Goal: Transaction & Acquisition: Download file/media

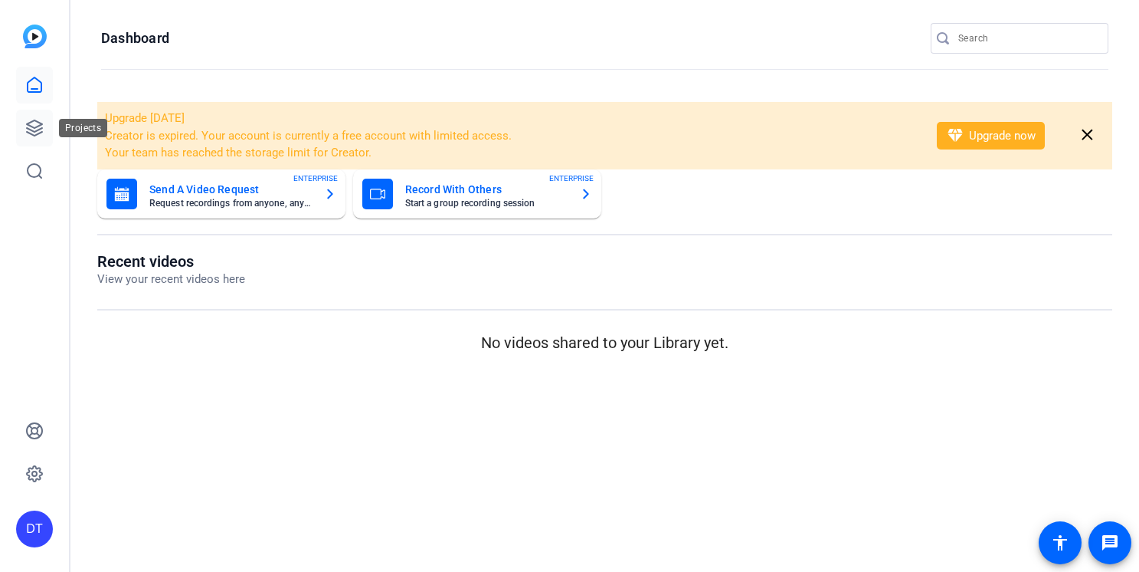
click at [33, 126] on icon at bounding box center [34, 128] width 18 height 18
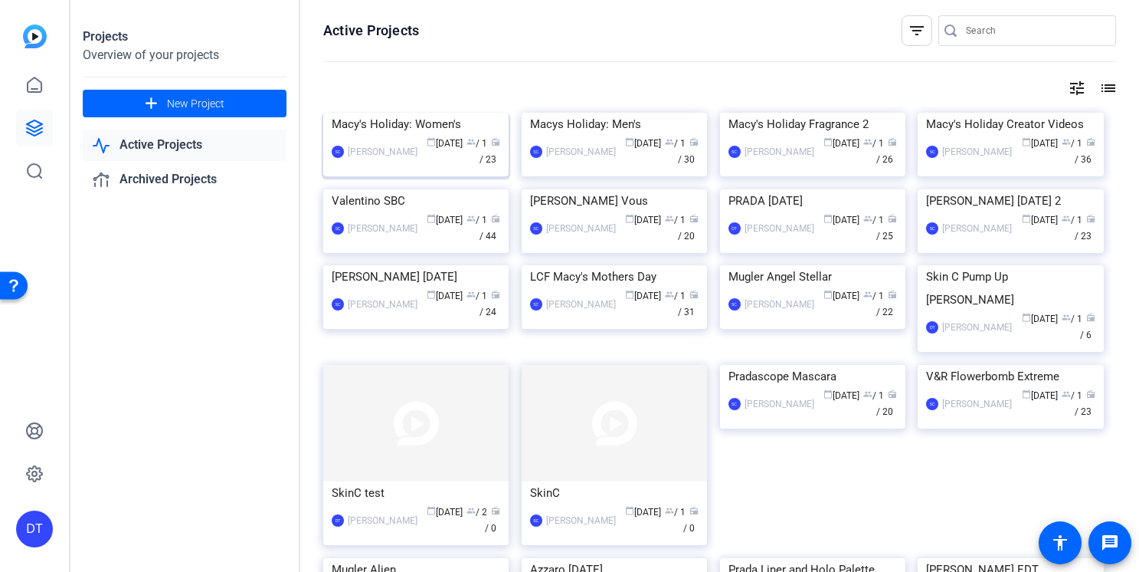
click at [389, 136] on div "Macy's Holiday: Women's" at bounding box center [416, 124] width 169 height 23
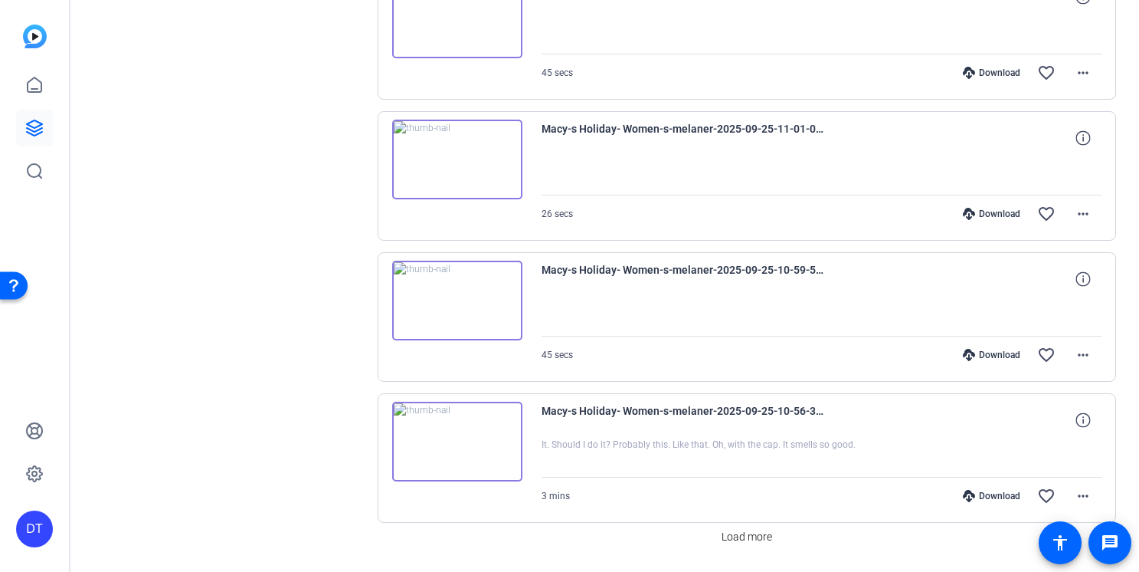
scroll to position [1123, 0]
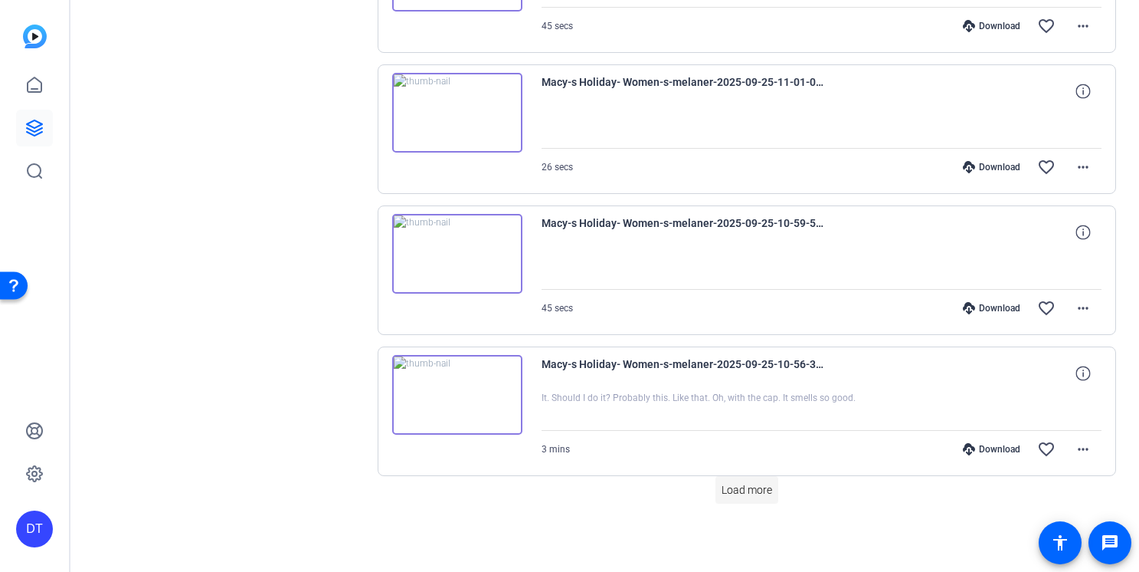
click at [737, 496] on span "Load more" at bounding box center [747, 490] width 51 height 16
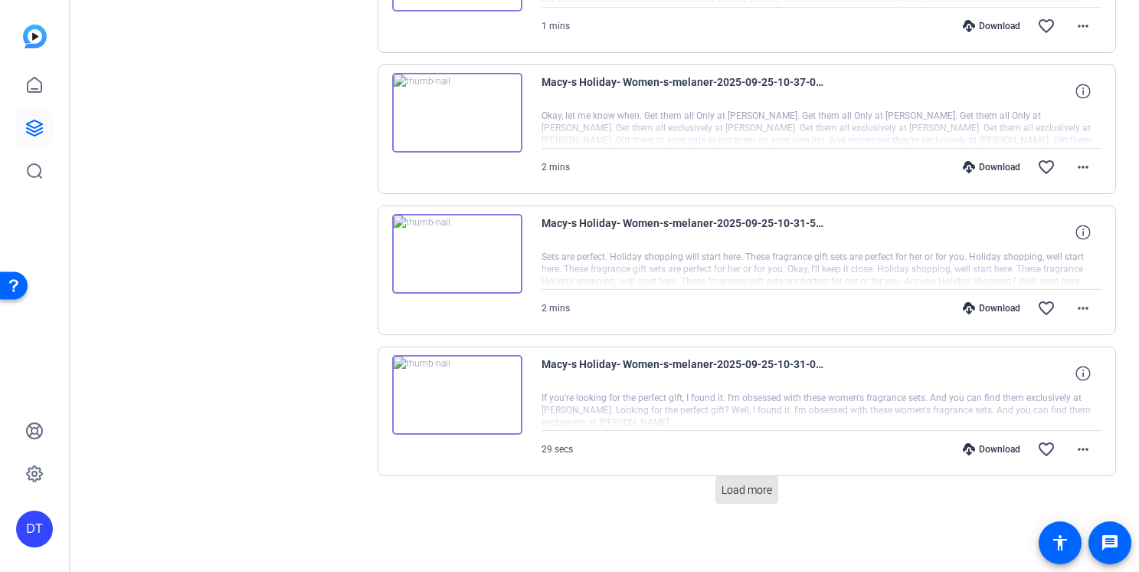
click at [737, 496] on span "Load more" at bounding box center [747, 490] width 51 height 16
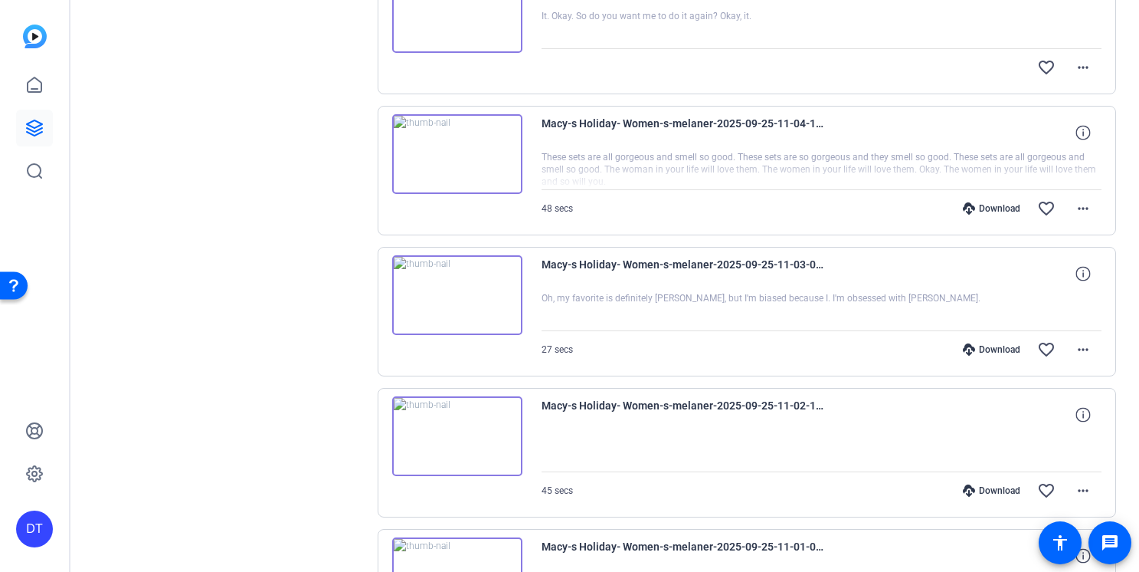
scroll to position [0, 0]
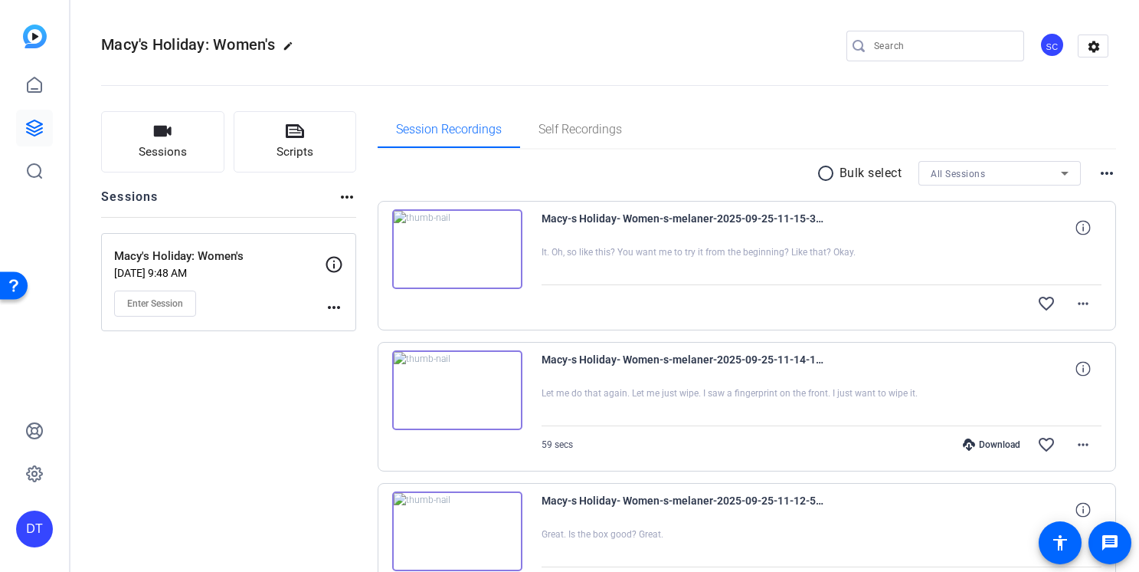
click at [817, 171] on mat-icon "radio_button_unchecked" at bounding box center [828, 173] width 23 height 18
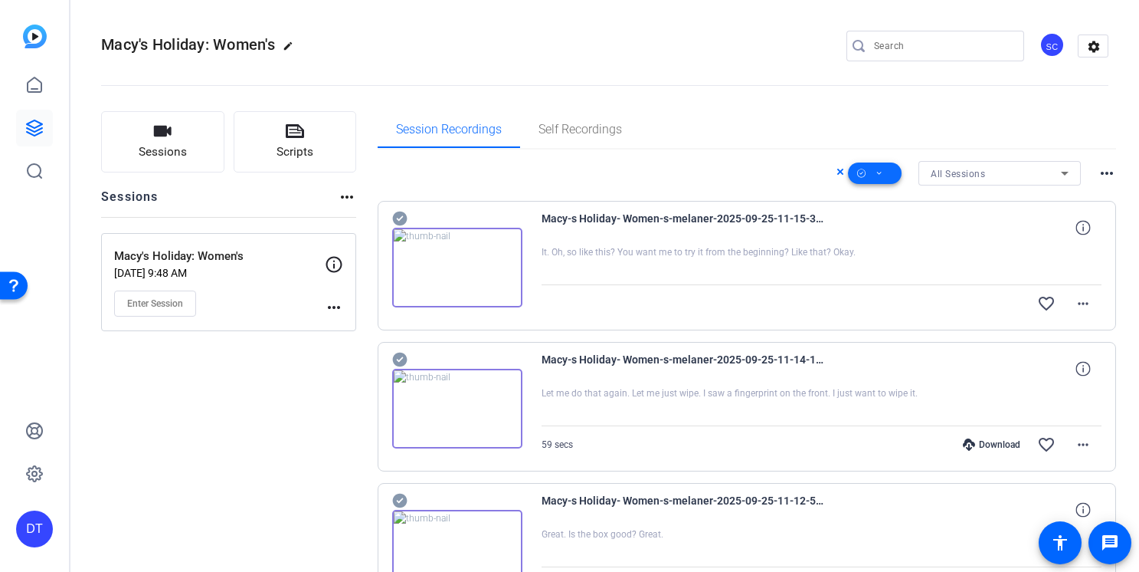
click at [876, 173] on icon at bounding box center [880, 173] width 8 height 19
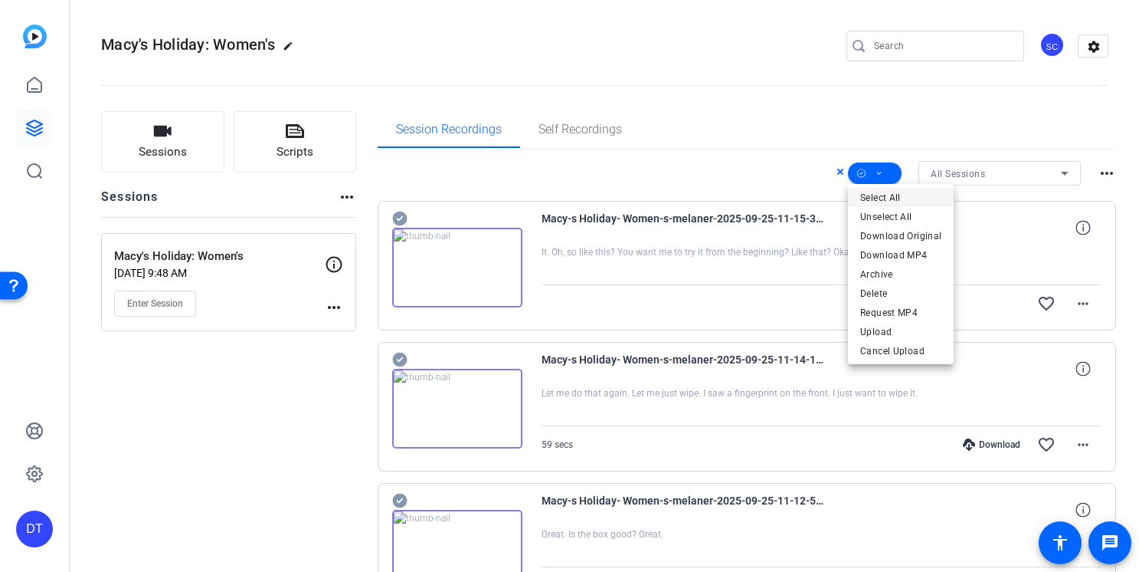
click at [876, 198] on span "Select All" at bounding box center [900, 197] width 81 height 18
click at [703, 182] on div at bounding box center [569, 286] width 1139 height 572
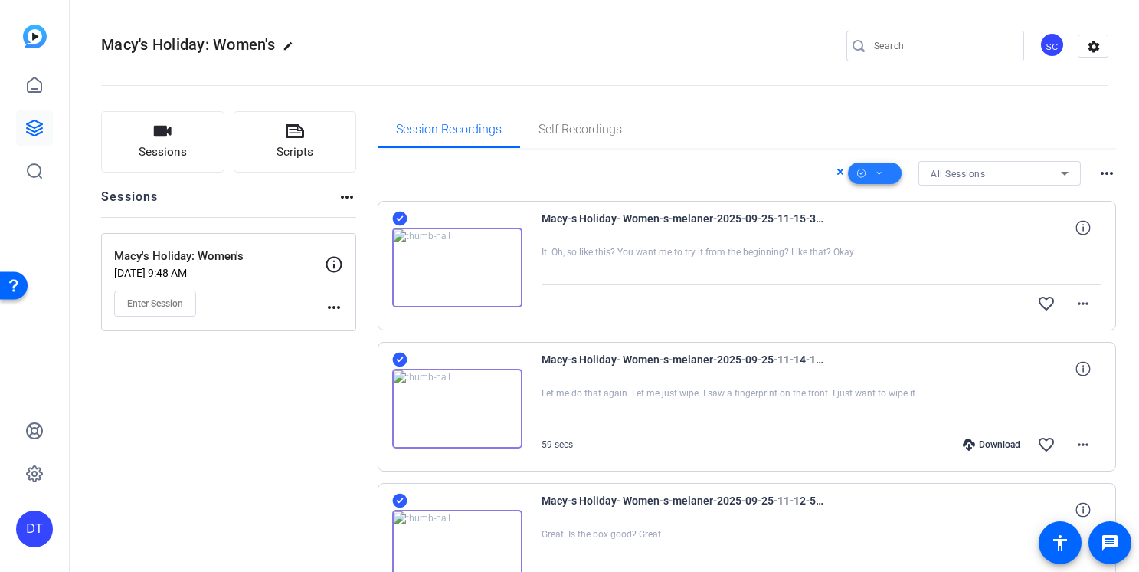
click at [873, 175] on span at bounding box center [875, 173] width 54 height 37
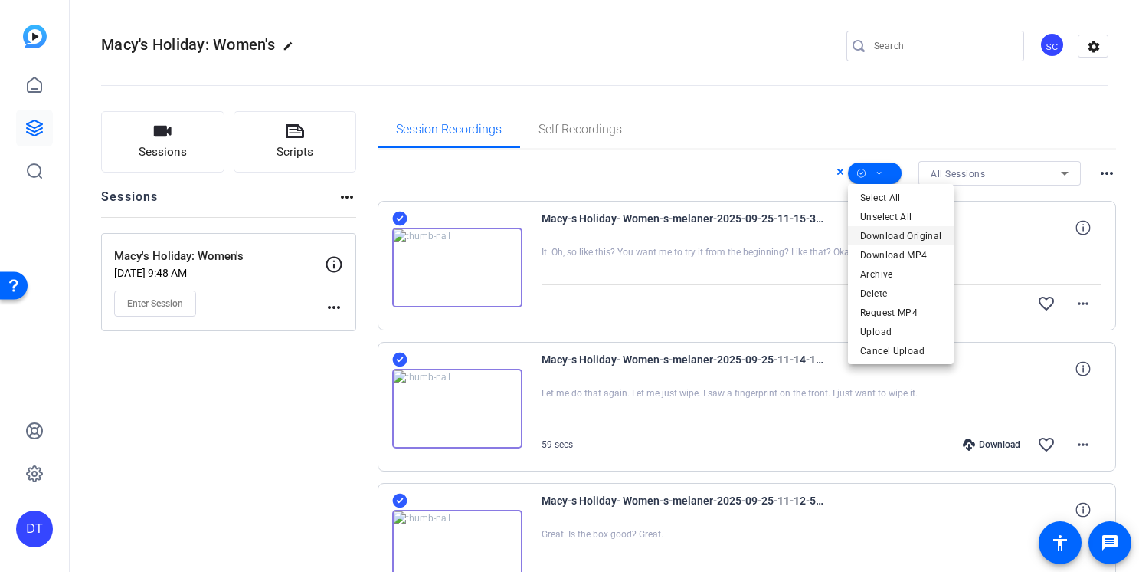
click at [879, 227] on span "Download Original" at bounding box center [900, 236] width 81 height 18
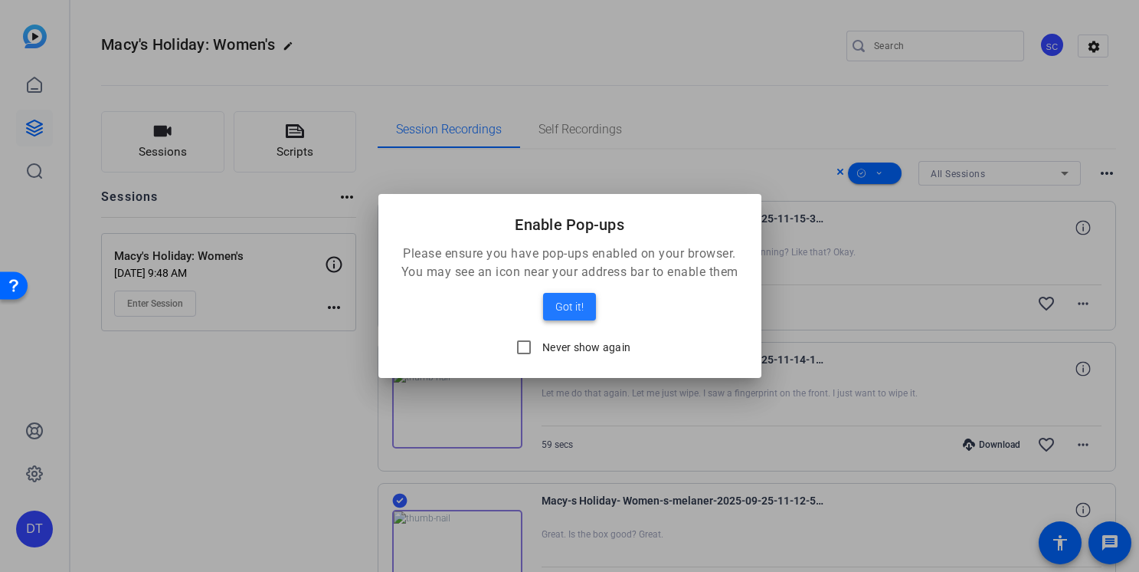
click at [565, 309] on span "Got it!" at bounding box center [569, 306] width 28 height 18
